Goal: Task Accomplishment & Management: Manage account settings

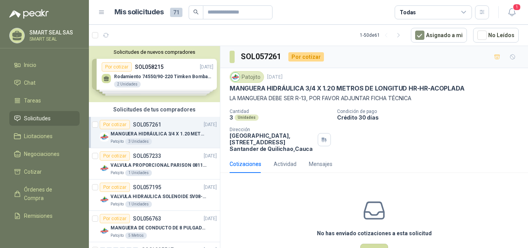
click at [163, 134] on p "MANGUERA HIDRÁULICA 3/4 X 1.20 METROS DE LONGITUD HR-HR-ACOPLADA" at bounding box center [158, 133] width 96 height 7
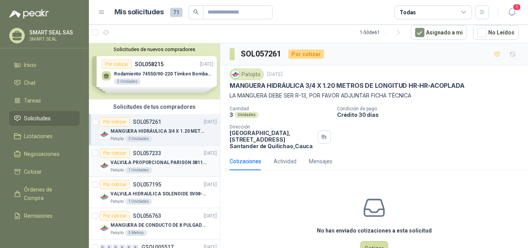
click at [166, 155] on div "Por cotizar SOL057233 [DATE]" at bounding box center [158, 152] width 117 height 9
click at [167, 188] on div "Por cotizar SOL057195 [DATE]" at bounding box center [158, 184] width 117 height 9
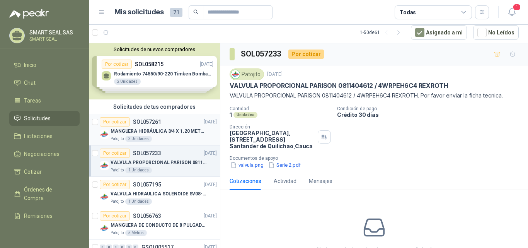
click at [158, 124] on p "SOL057261" at bounding box center [147, 121] width 28 height 5
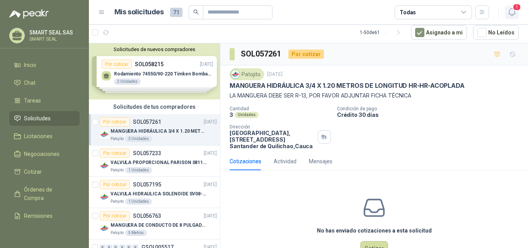
click at [513, 8] on span "1" at bounding box center [516, 6] width 8 height 7
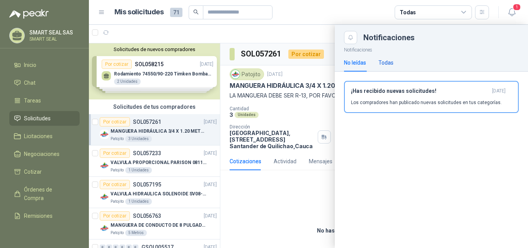
click at [391, 62] on div "Todas" at bounding box center [385, 62] width 15 height 8
click at [518, 8] on span "1" at bounding box center [516, 6] width 8 height 7
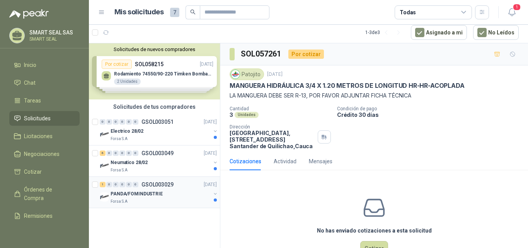
click at [136, 193] on p "PANDA/FOMINDUSTRIE" at bounding box center [136, 193] width 52 height 7
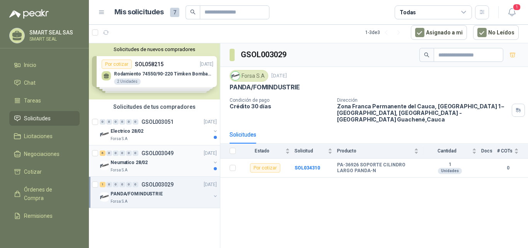
click at [143, 161] on p "Neumatico 28/02" at bounding box center [128, 162] width 37 height 7
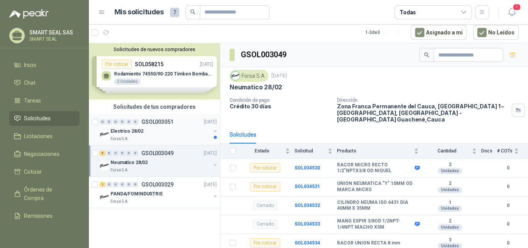
click at [149, 133] on div "Electrico 28/02" at bounding box center [160, 130] width 100 height 9
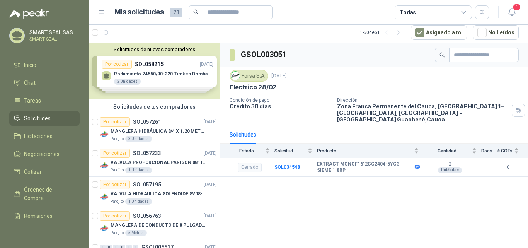
click at [142, 77] on div "Solicitudes de nuevos compradores Por cotizar SOL058215 [DATE] Rodamiento 74550…" at bounding box center [154, 71] width 131 height 56
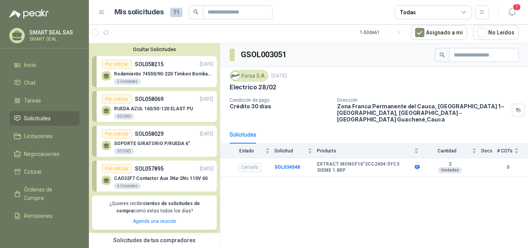
click at [161, 50] on button "Ocultar Solicitudes" at bounding box center [154, 49] width 125 height 6
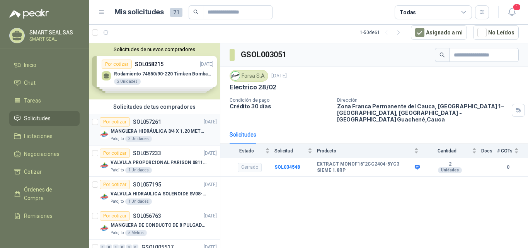
click at [154, 125] on div "Por cotizar SOL057261" at bounding box center [130, 121] width 61 height 9
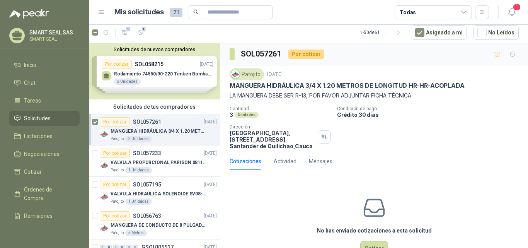
click at [102, 123] on div "Por cotizar" at bounding box center [115, 121] width 30 height 9
